Goal: Entertainment & Leisure: Consume media (video, audio)

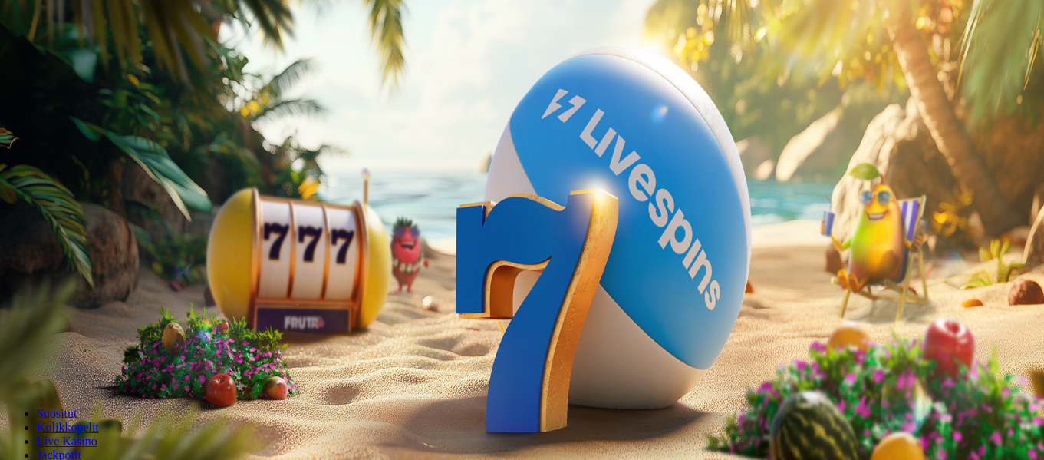
click at [87, 61] on span "Kirjaudu" at bounding box center [106, 56] width 38 height 12
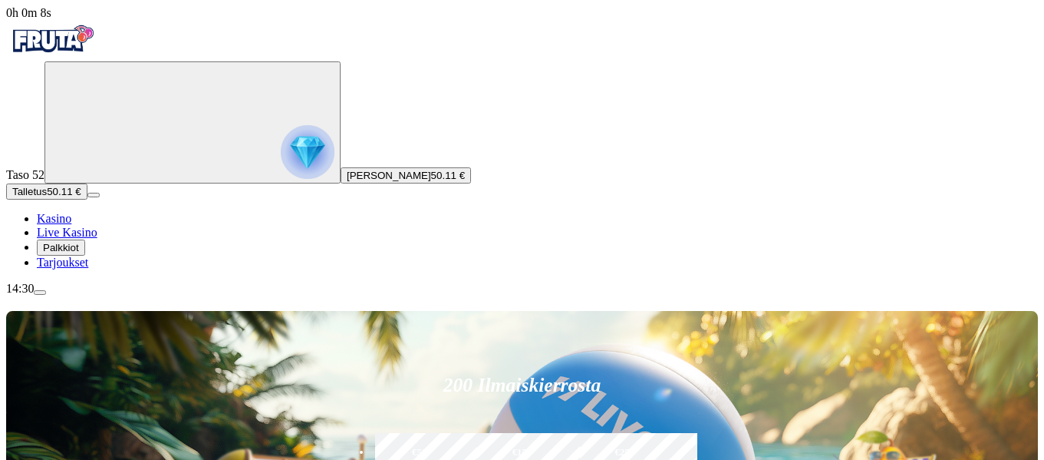
scroll to position [77, 0]
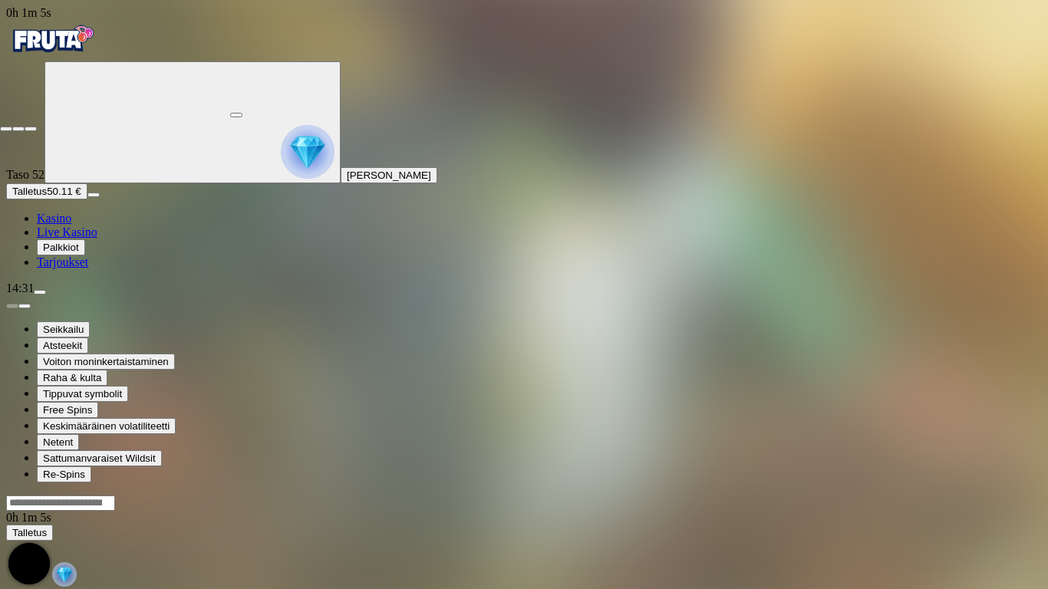
click at [6, 129] on span "close icon" at bounding box center [6, 129] width 0 height 0
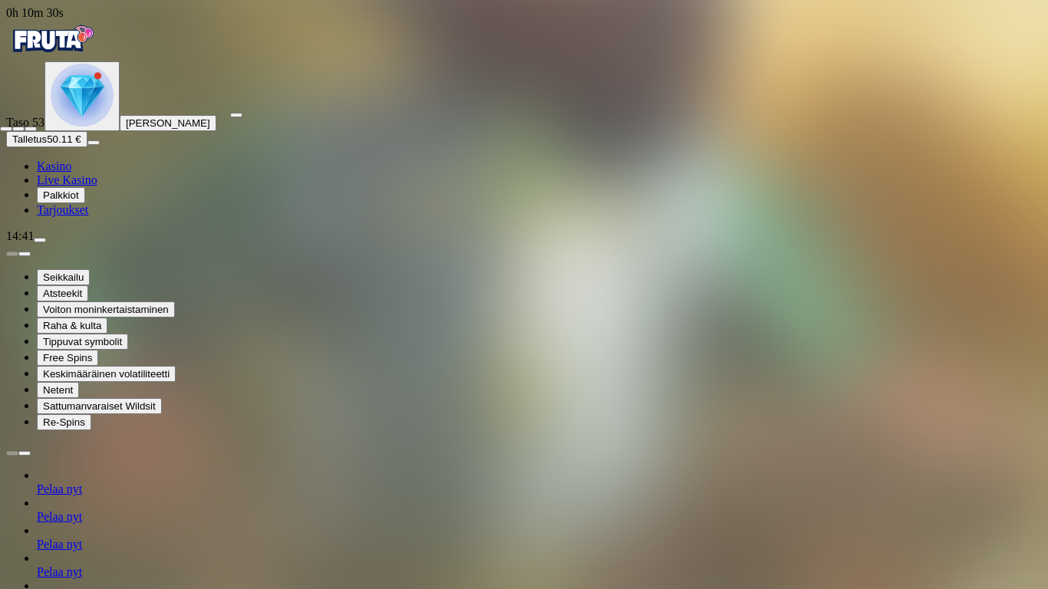
click at [6, 129] on span "close icon" at bounding box center [6, 129] width 0 height 0
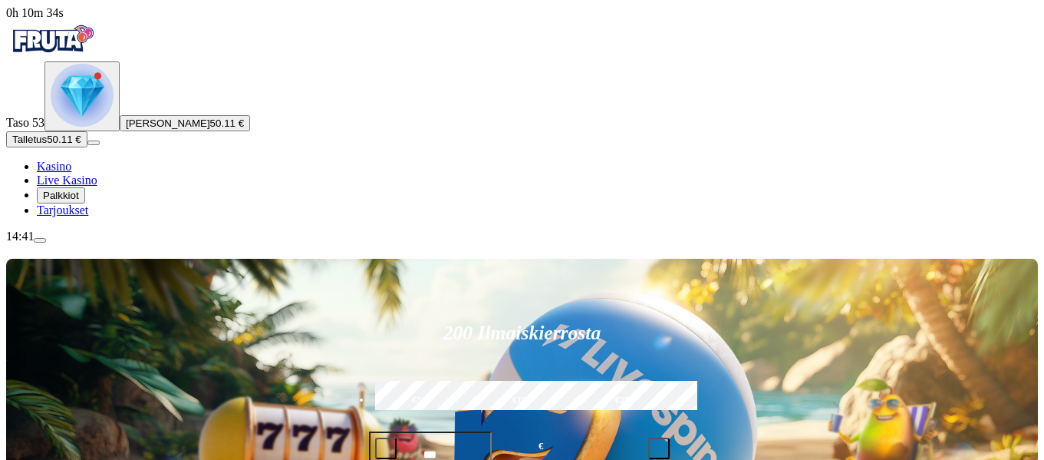
click at [40, 240] on span "menu icon" at bounding box center [40, 240] width 0 height 0
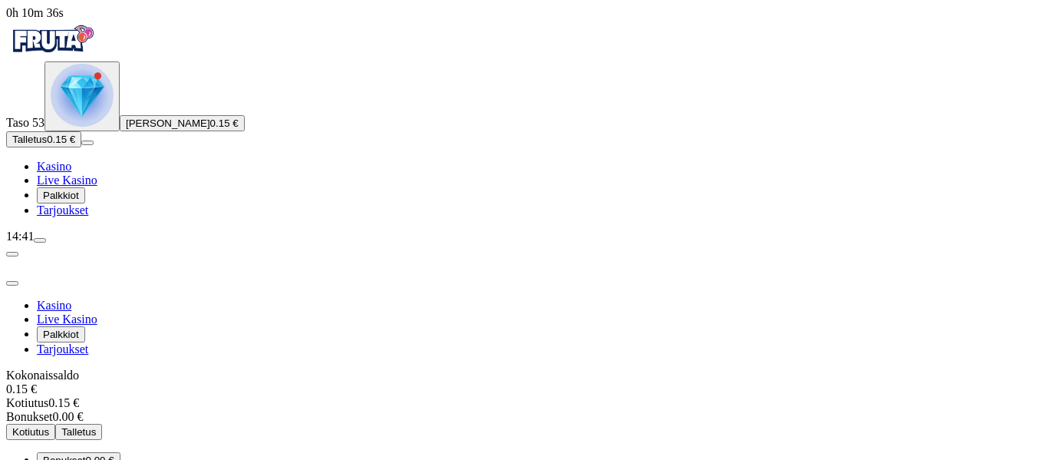
scroll to position [87, 0]
